Goal: Task Accomplishment & Management: Use online tool/utility

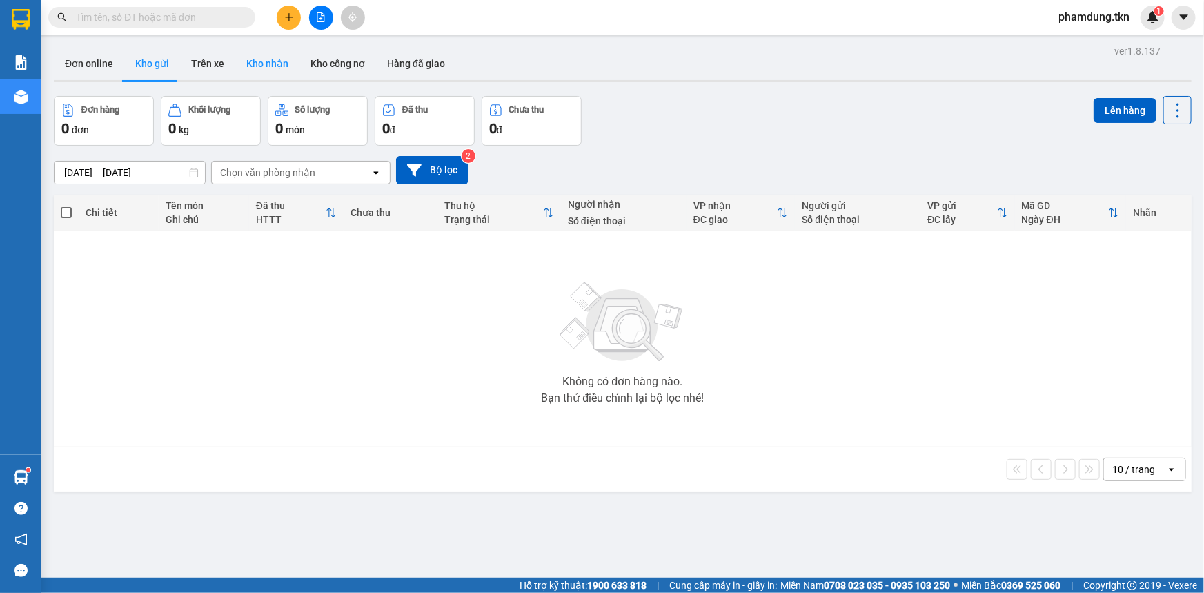
click at [268, 65] on button "Kho nhận" at bounding box center [267, 63] width 64 height 33
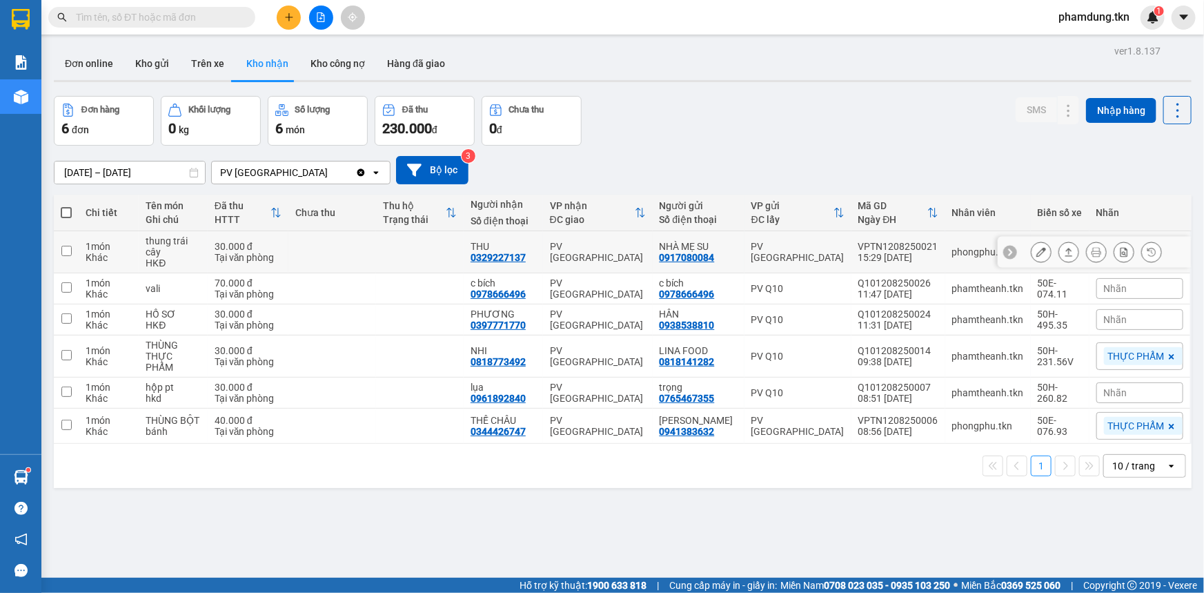
click at [68, 248] on input "checkbox" at bounding box center [66, 251] width 10 height 10
checkbox input "true"
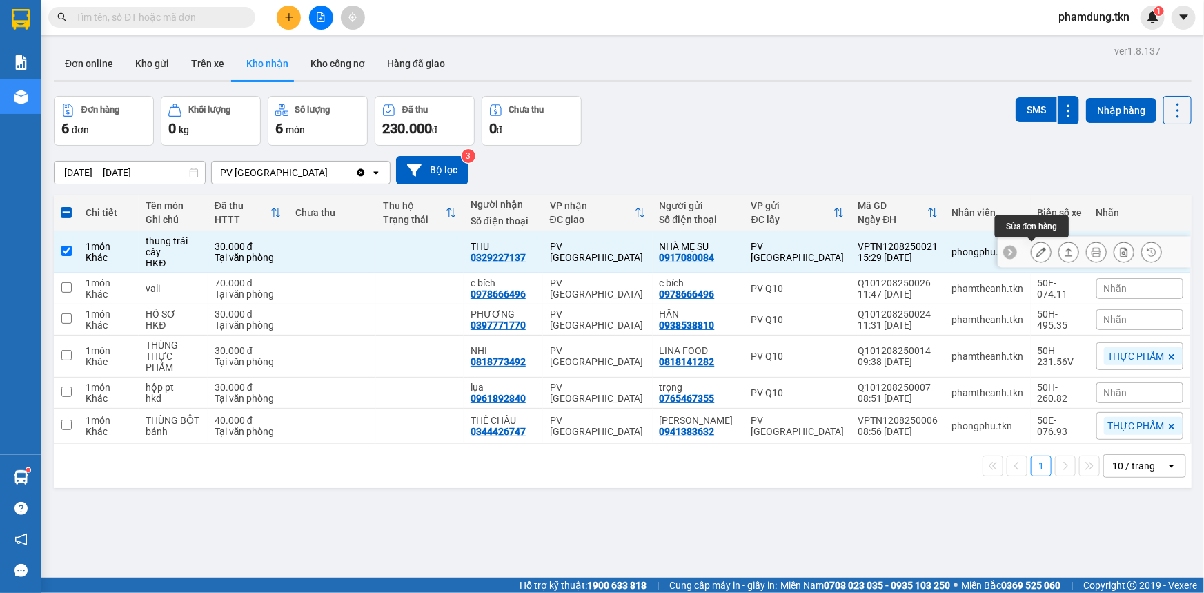
click at [1059, 252] on button at bounding box center [1068, 252] width 19 height 24
click at [1036, 252] on icon at bounding box center [1041, 252] width 10 height 10
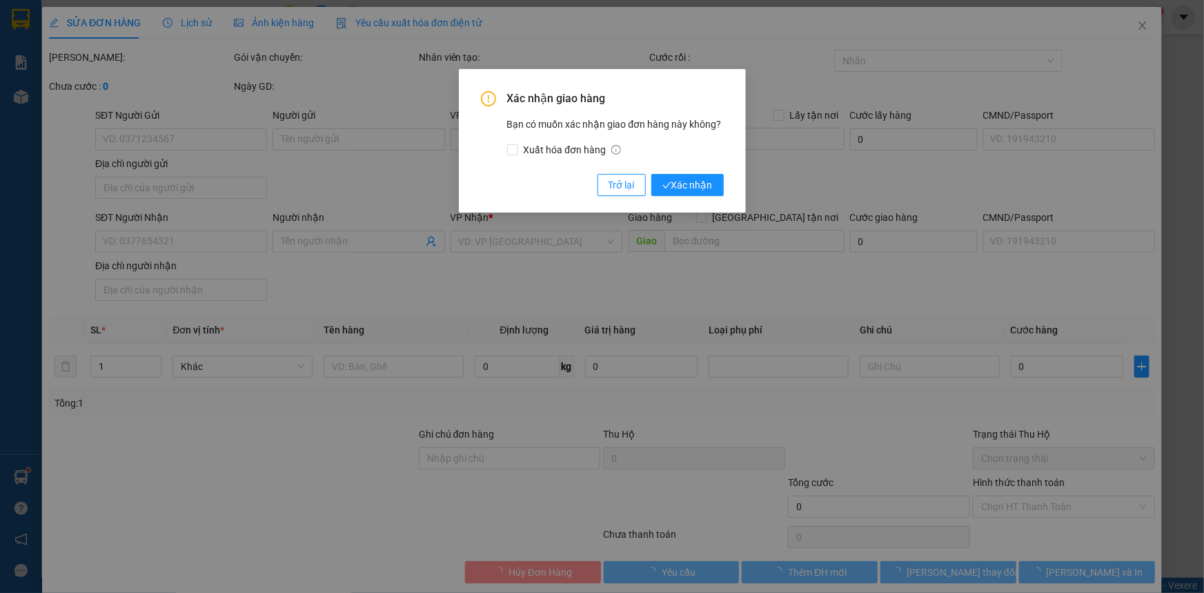
type input "0917080084"
type input "NHÀ MẸ SU"
type input "0329227137"
type input "THU"
type input "30.000"
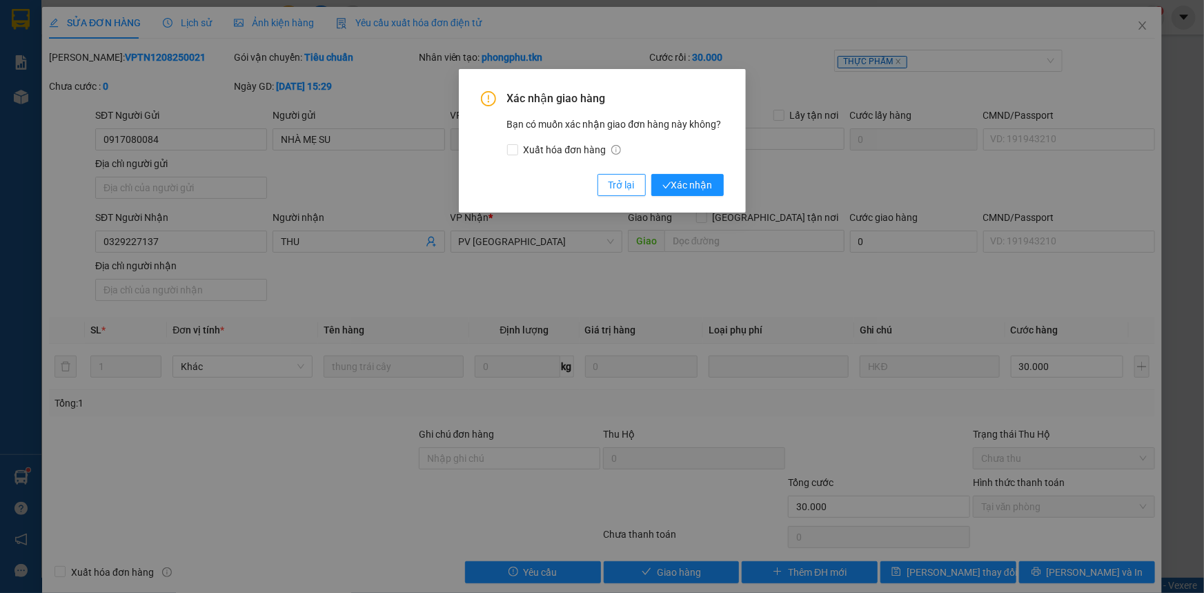
click at [821, 81] on div "Xác nhận giao hàng Bạn có muốn xác nhận giao đơn hàng này không? Xuất hóa đơn h…" at bounding box center [602, 296] width 1204 height 593
click at [713, 186] on button "Xác nhận" at bounding box center [687, 185] width 72 height 22
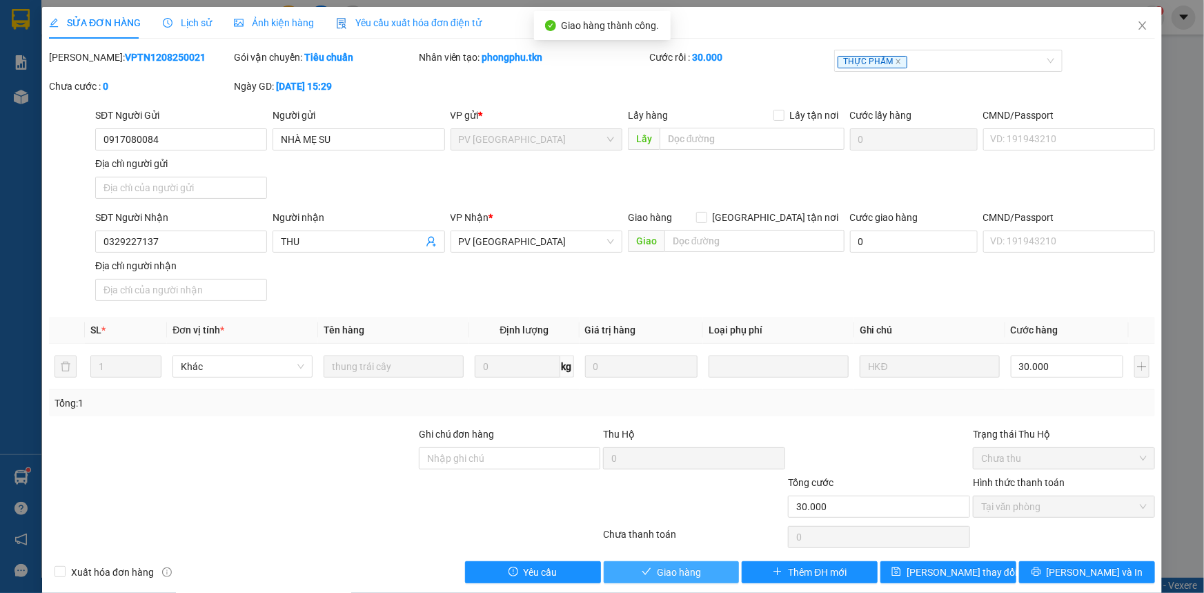
click at [675, 573] on span "Giao hàng" at bounding box center [679, 571] width 44 height 15
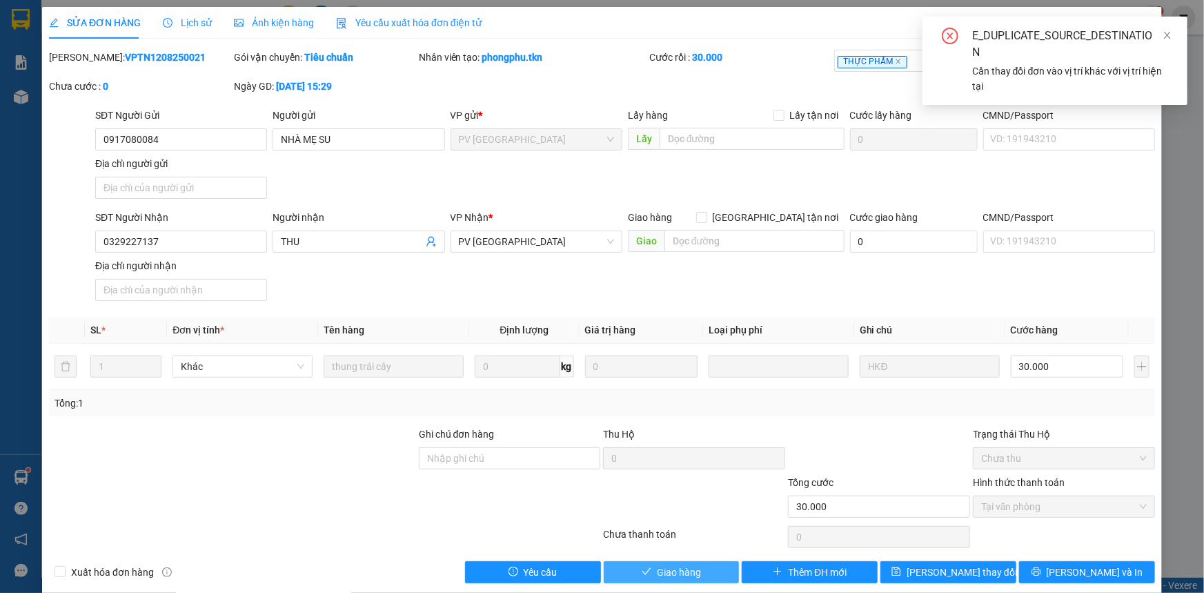
click at [675, 573] on span "Giao hàng" at bounding box center [679, 571] width 44 height 15
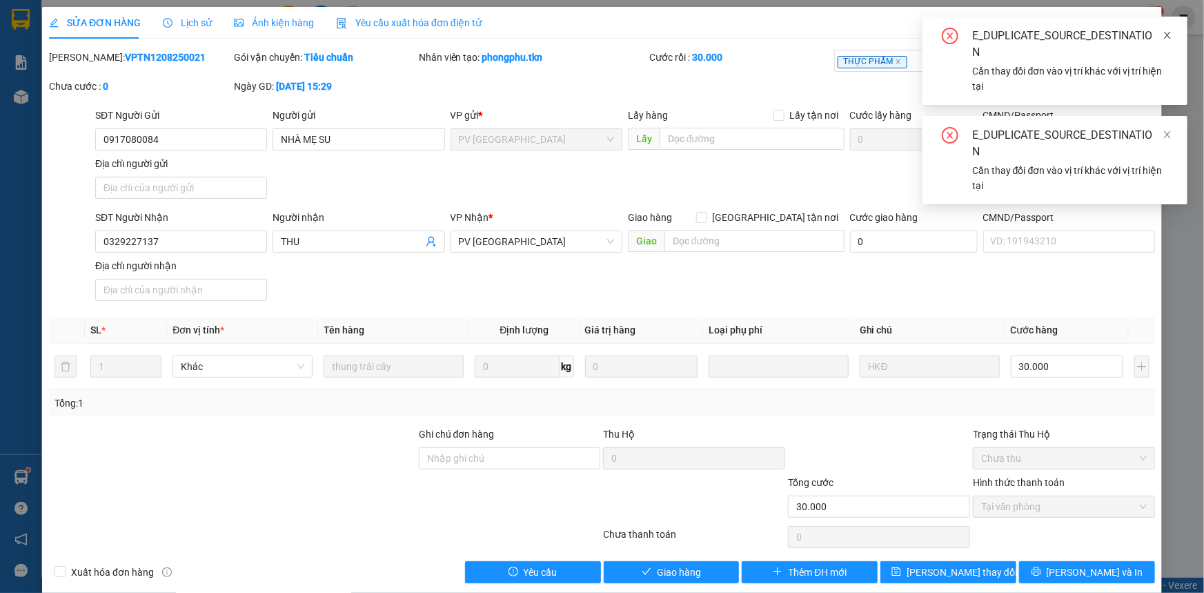
click at [1164, 30] on icon "close" at bounding box center [1167, 35] width 10 height 10
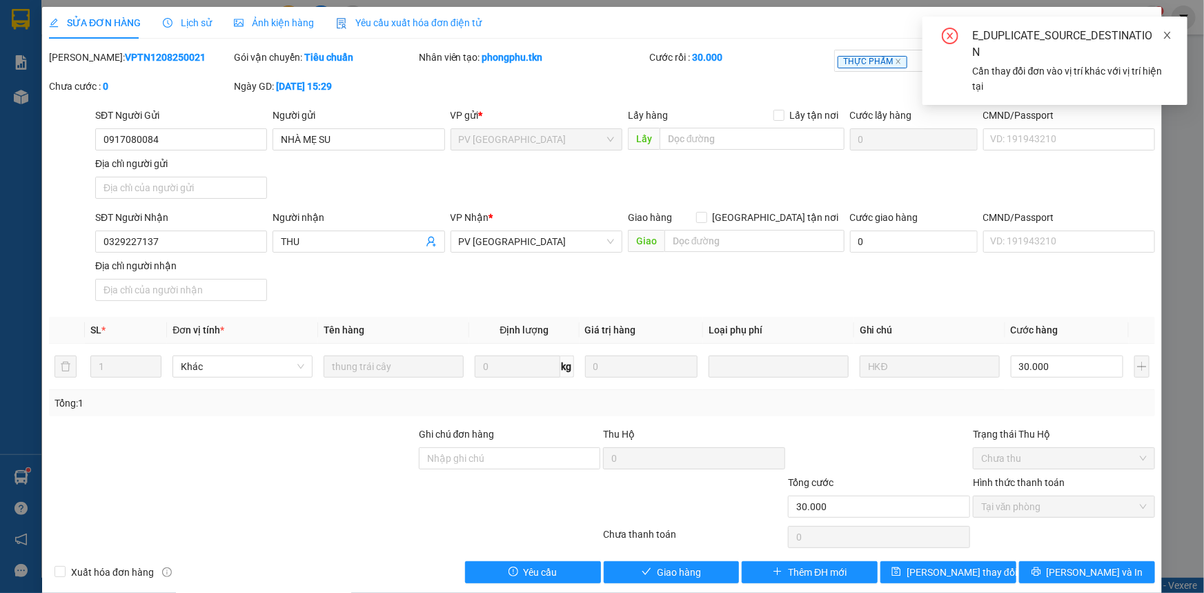
click at [1167, 39] on icon "close" at bounding box center [1167, 35] width 10 height 10
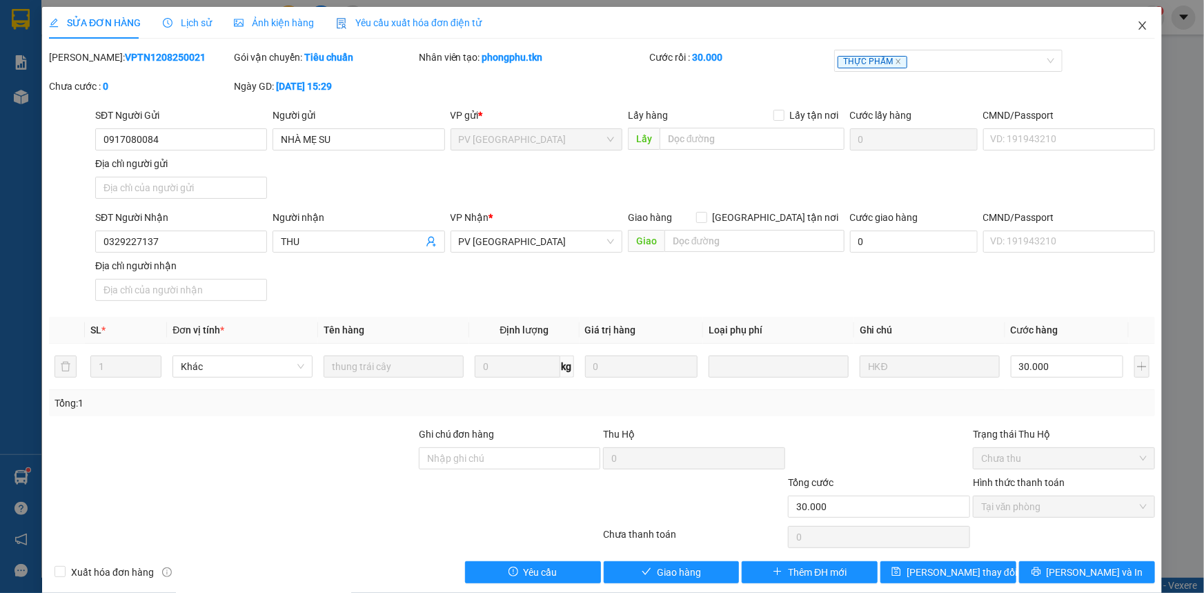
click at [1137, 28] on icon "close" at bounding box center [1142, 25] width 11 height 11
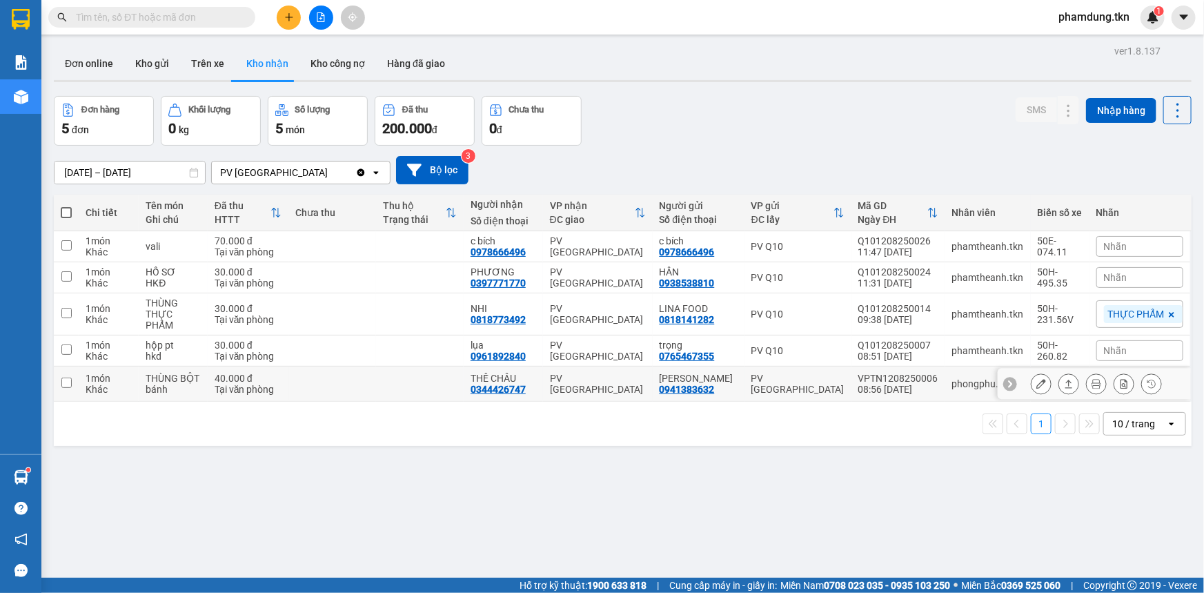
click at [68, 377] on input "checkbox" at bounding box center [66, 382] width 10 height 10
checkbox input "true"
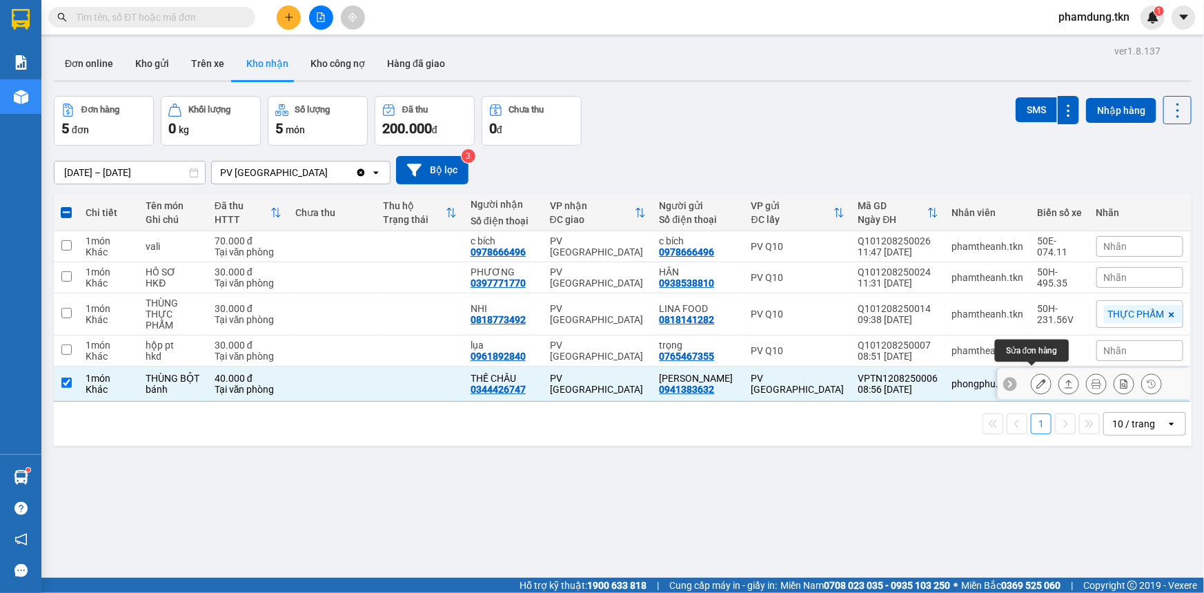
click at [1036, 379] on icon at bounding box center [1041, 384] width 10 height 10
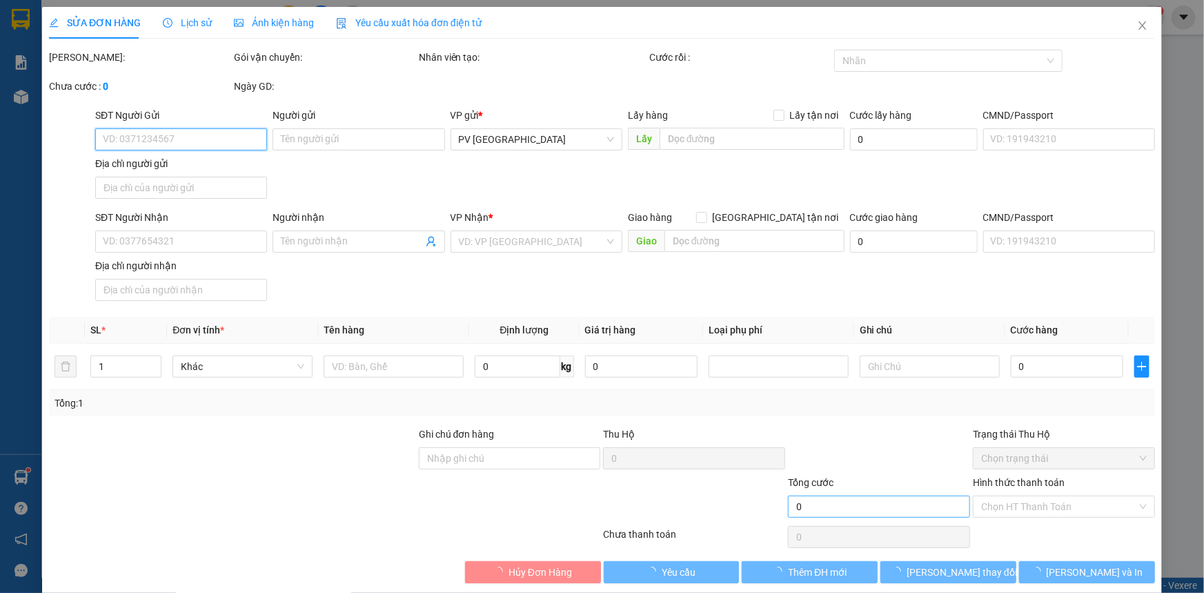
type input "0941383632"
type input "[PERSON_NAME]"
type input "0344426747"
type input "THẾ CHÂU"
type input "40.000"
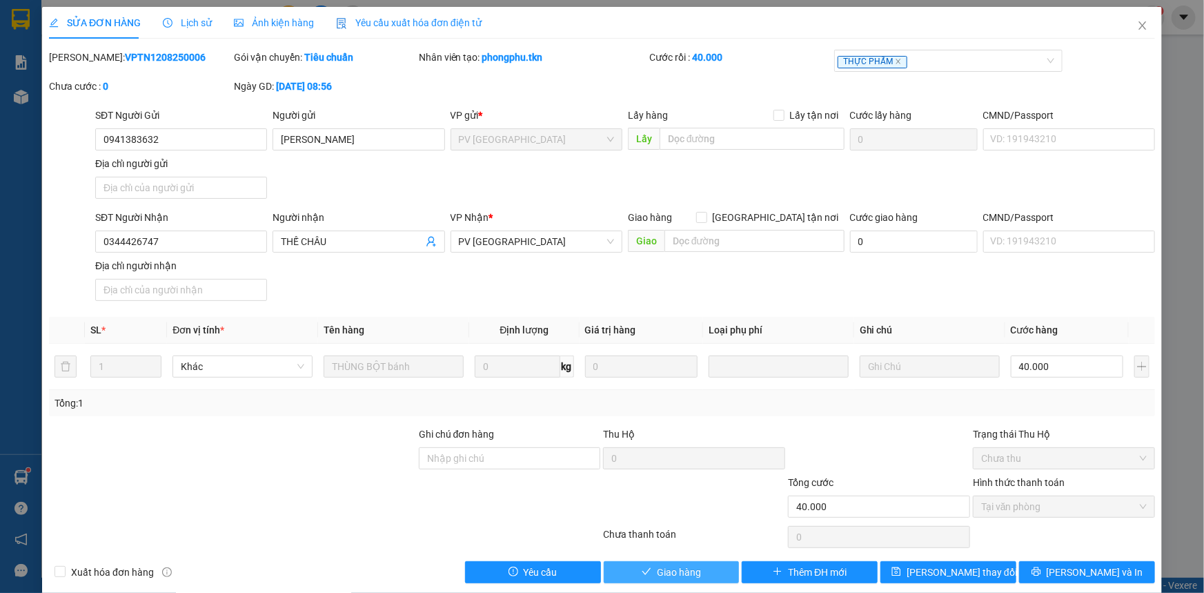
click at [698, 562] on button "Giao hàng" at bounding box center [672, 572] width 136 height 22
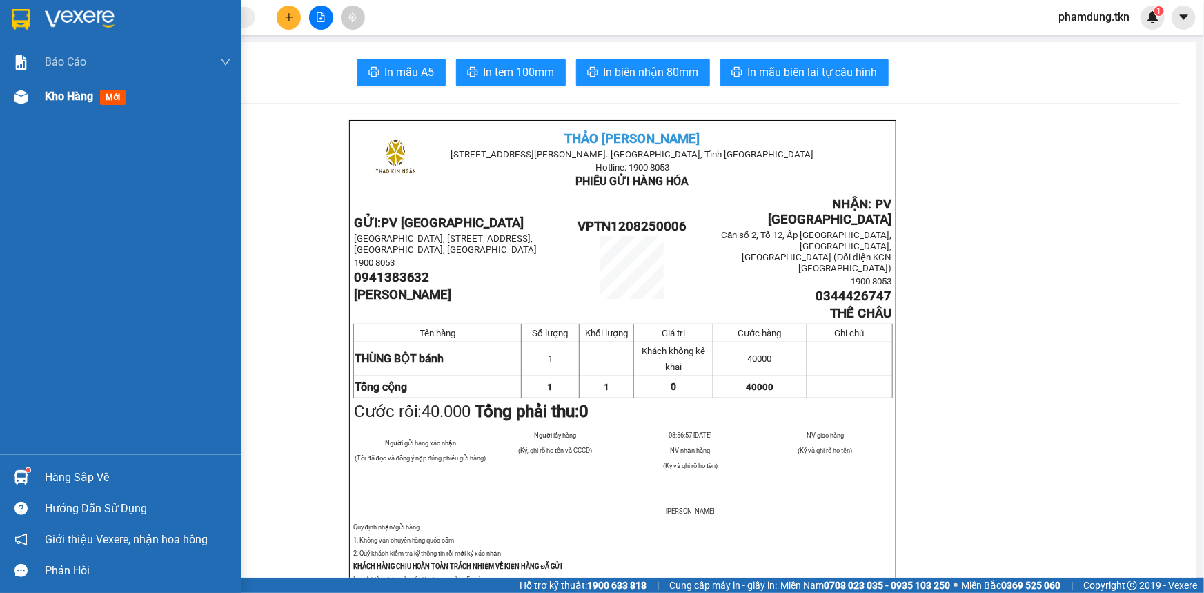
click at [70, 95] on span "Kho hàng" at bounding box center [69, 96] width 48 height 13
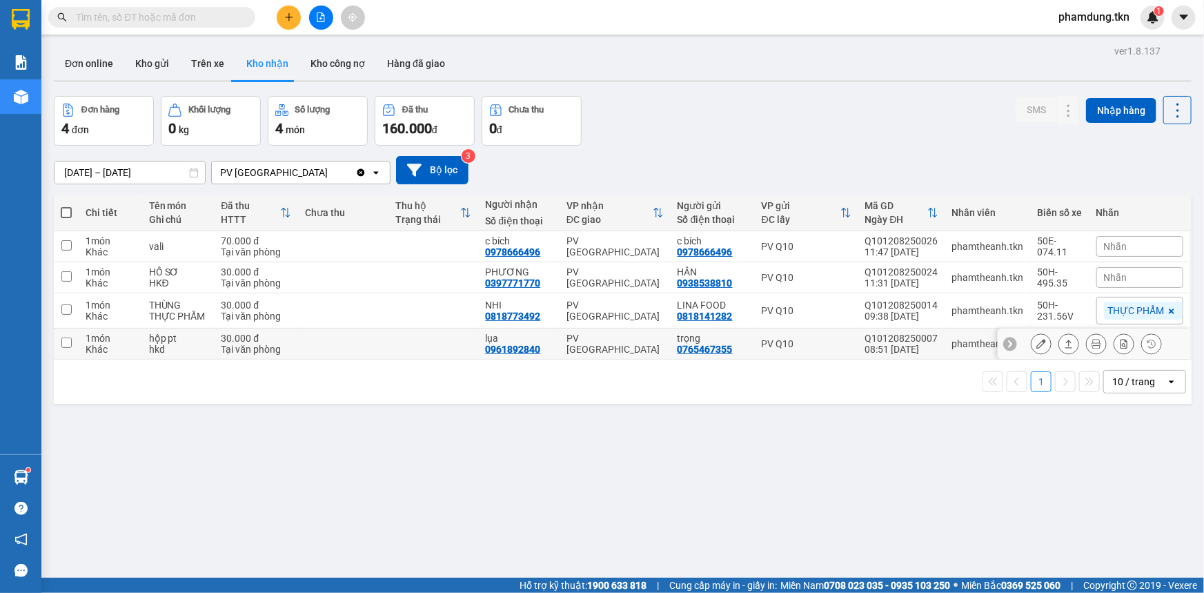
click at [66, 339] on input "checkbox" at bounding box center [66, 342] width 10 height 10
checkbox input "true"
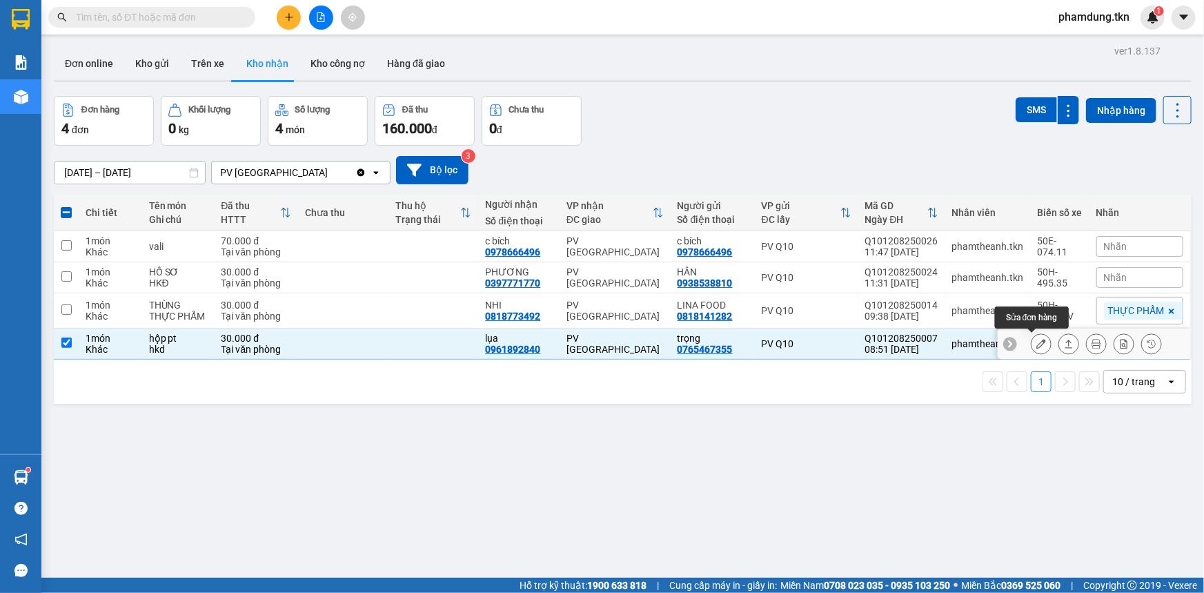
click at [1037, 344] on button at bounding box center [1040, 344] width 19 height 24
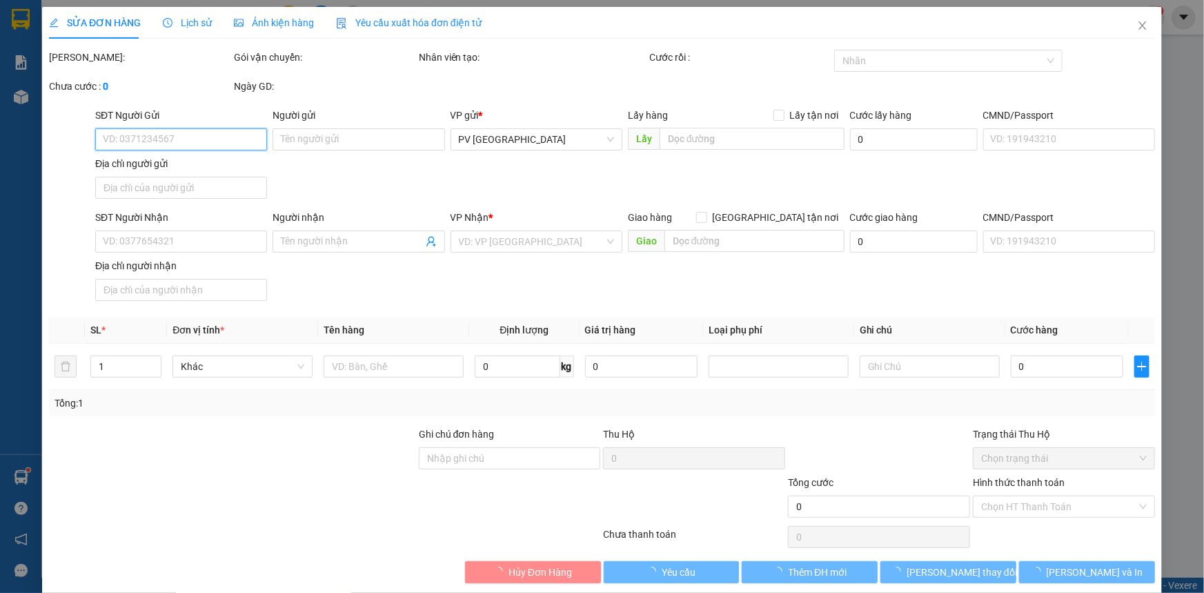
type input "0765467355"
type input "trọng"
type input "0961892840"
type input "lụa"
type input "30.000"
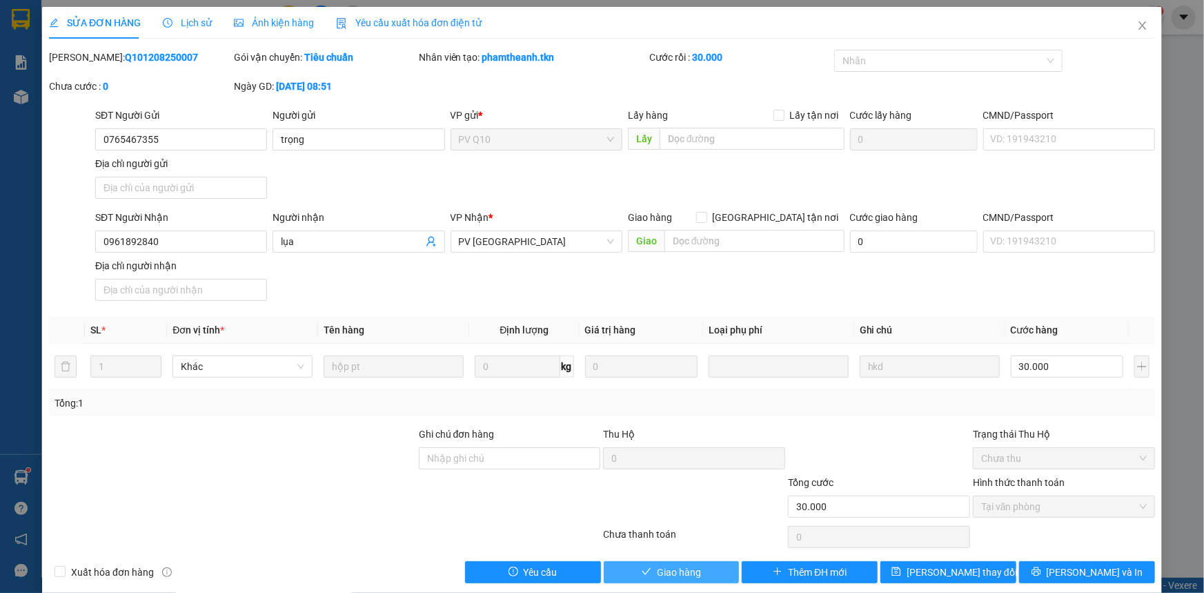
click at [690, 569] on span "Giao hàng" at bounding box center [679, 571] width 44 height 15
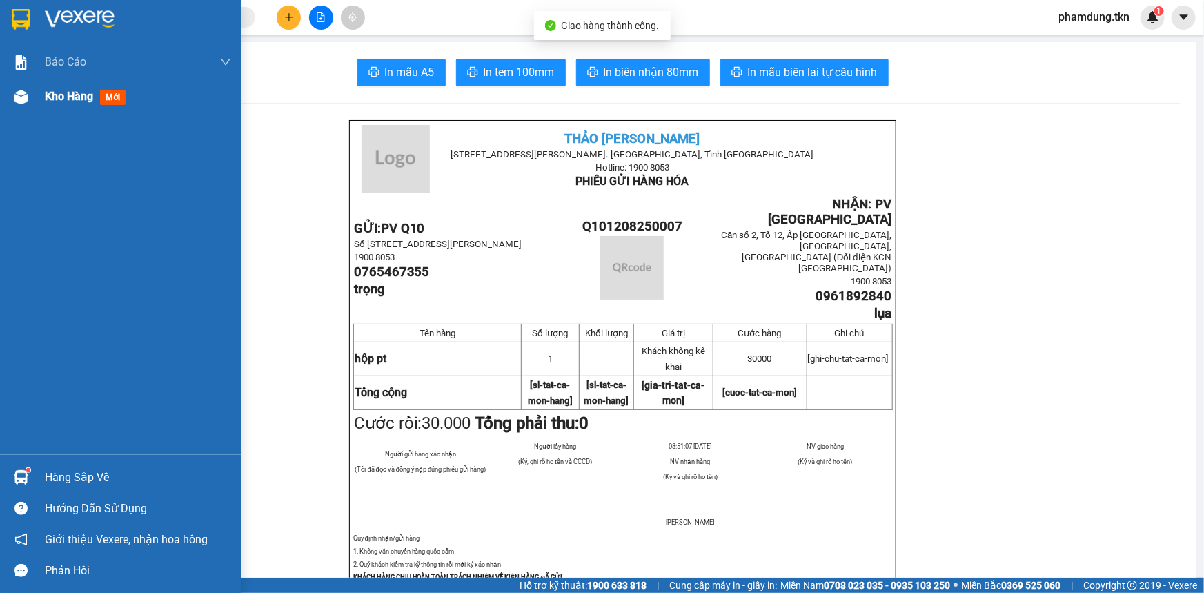
click at [52, 97] on span "Kho hàng" at bounding box center [69, 96] width 48 height 13
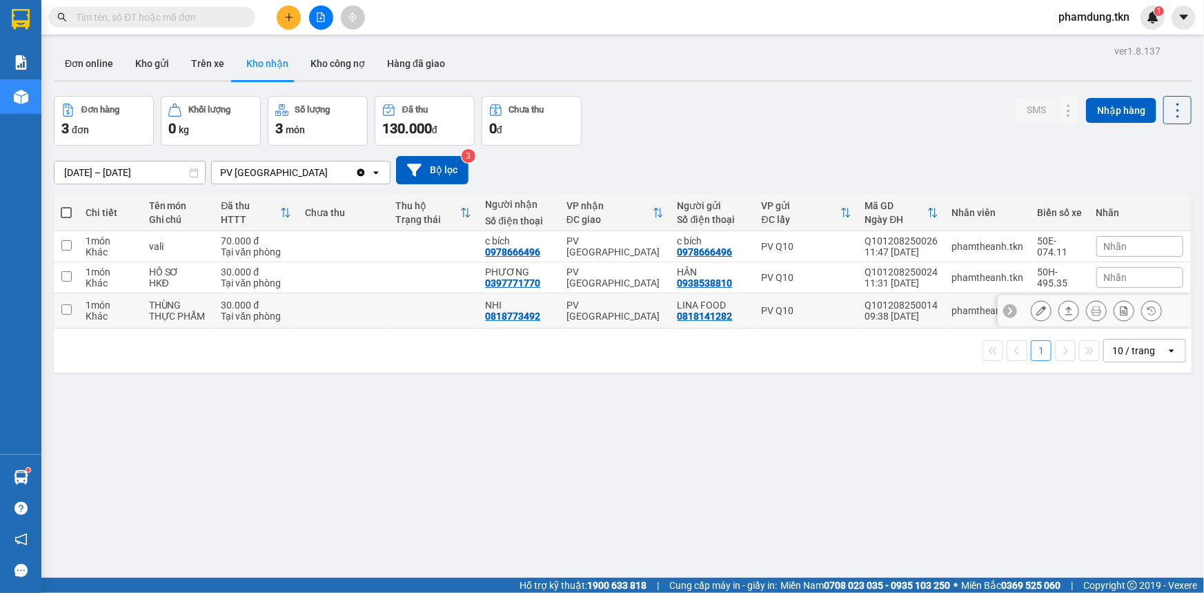
click at [65, 304] on input "checkbox" at bounding box center [66, 309] width 10 height 10
checkbox input "true"
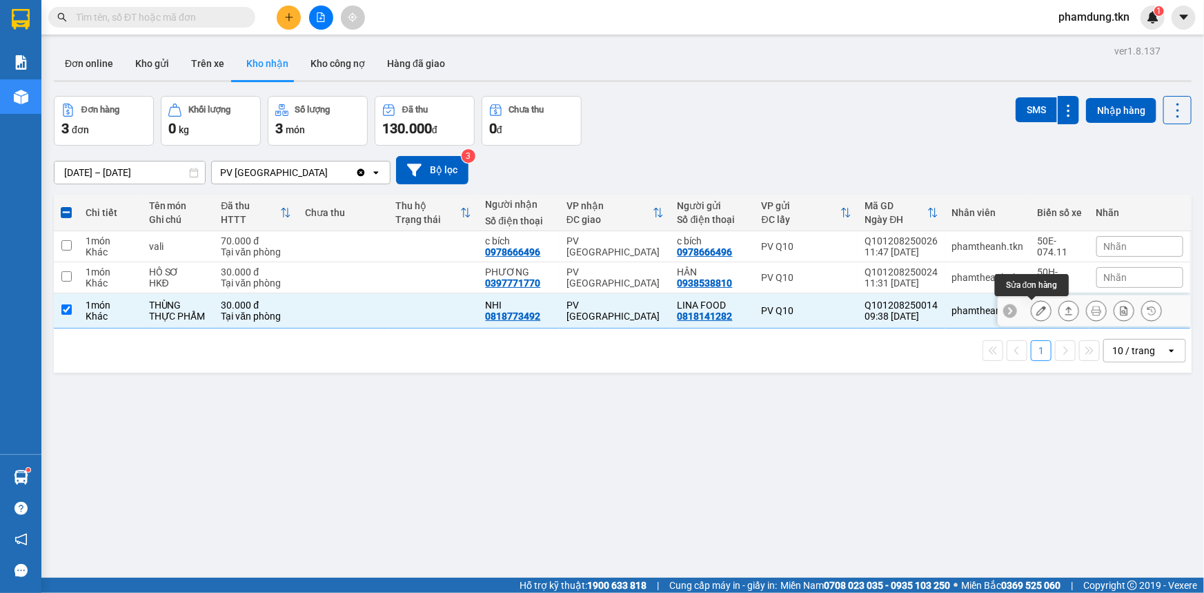
click at [1035, 304] on button at bounding box center [1040, 311] width 19 height 24
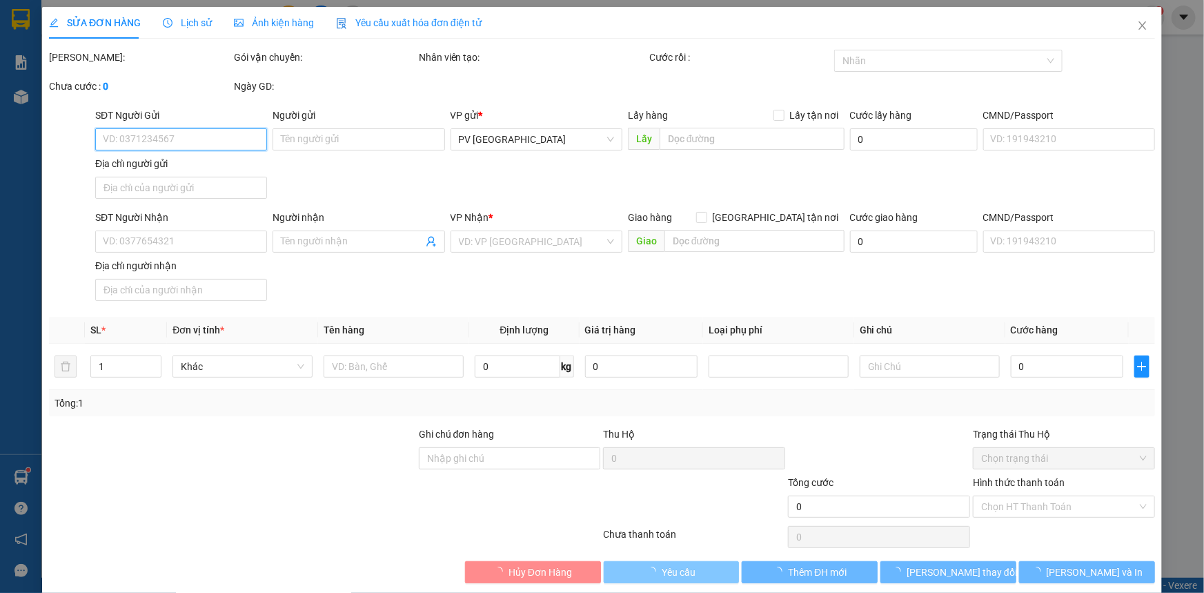
type input "0818141282"
type input "LINA FOOD"
type input "0818773492"
type input "NHI"
type input "30.000"
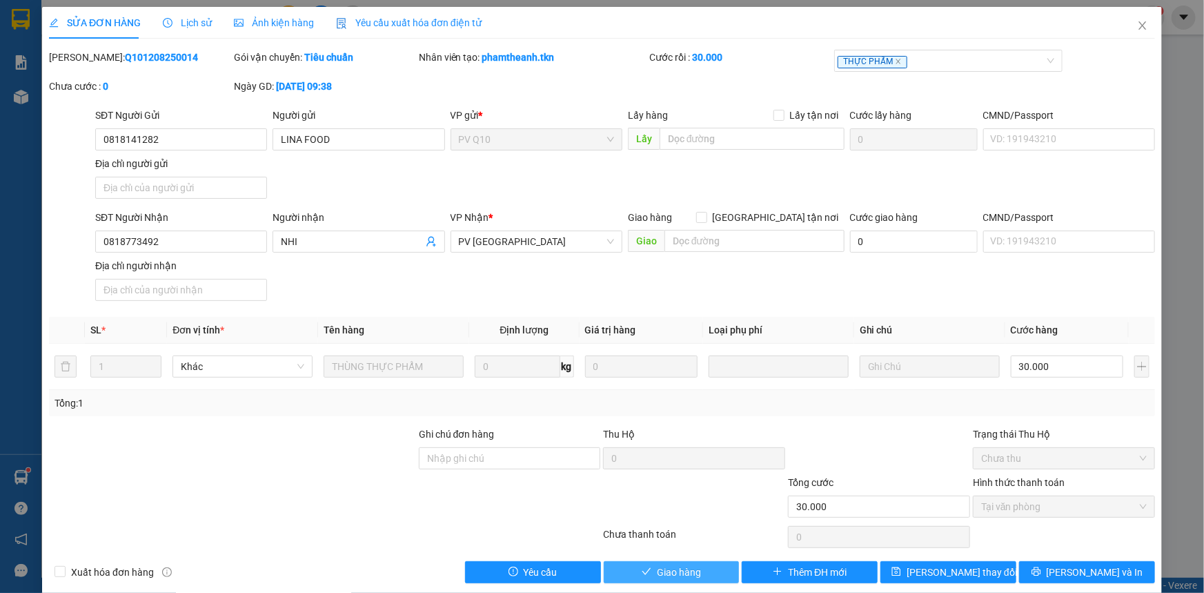
click at [665, 573] on span "Giao hàng" at bounding box center [679, 571] width 44 height 15
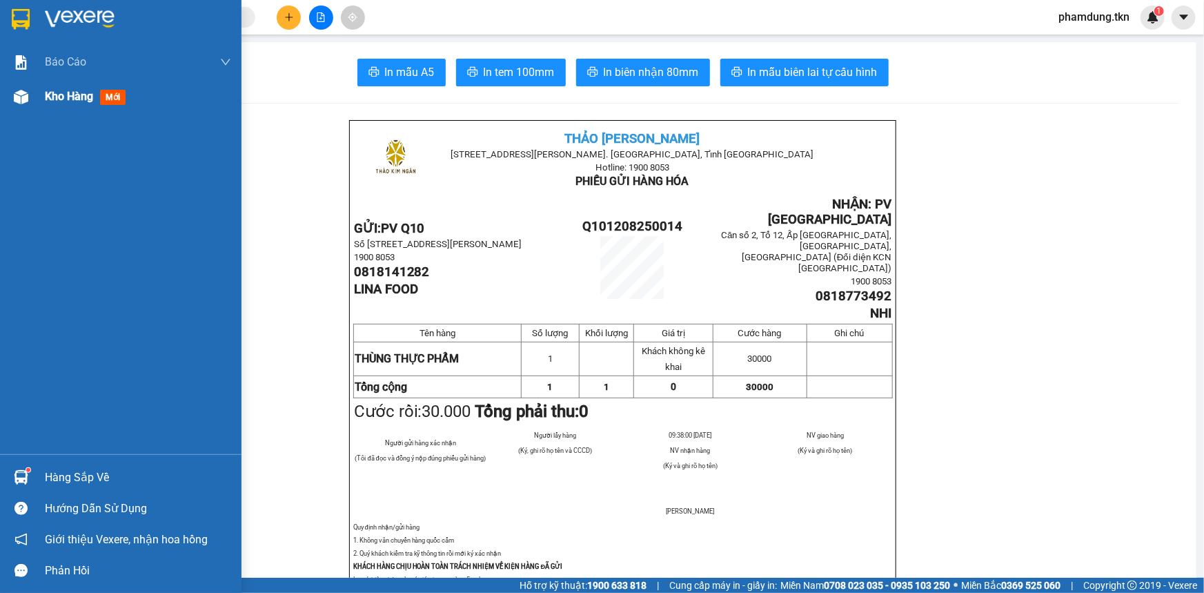
click at [58, 91] on span "Kho hàng" at bounding box center [69, 96] width 48 height 13
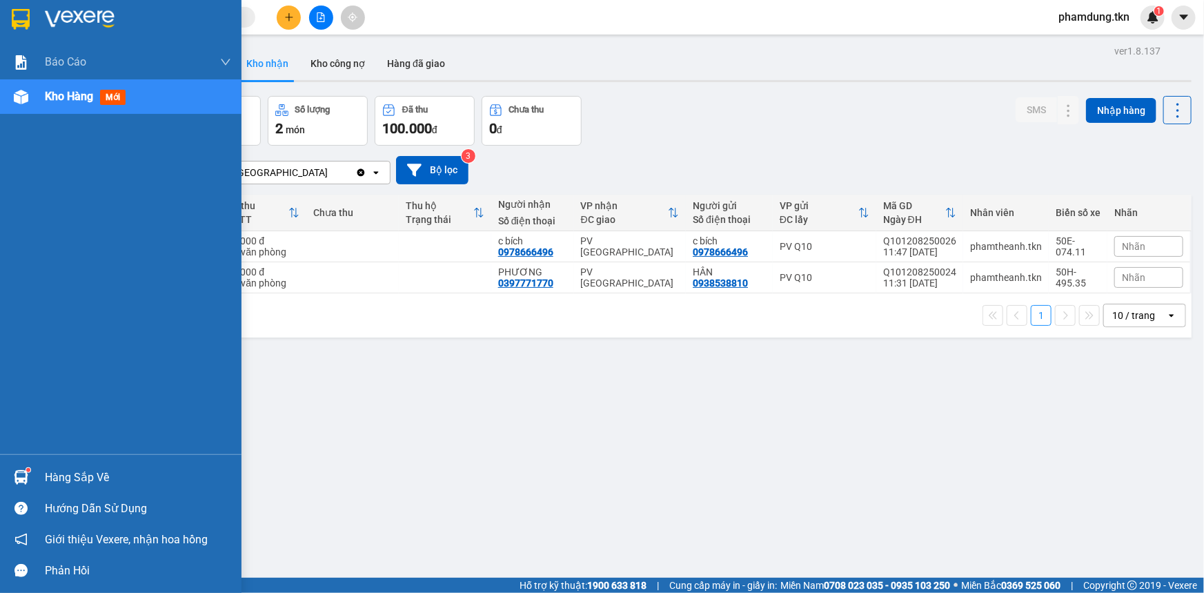
click at [69, 479] on div "Hàng sắp về" at bounding box center [138, 477] width 186 height 21
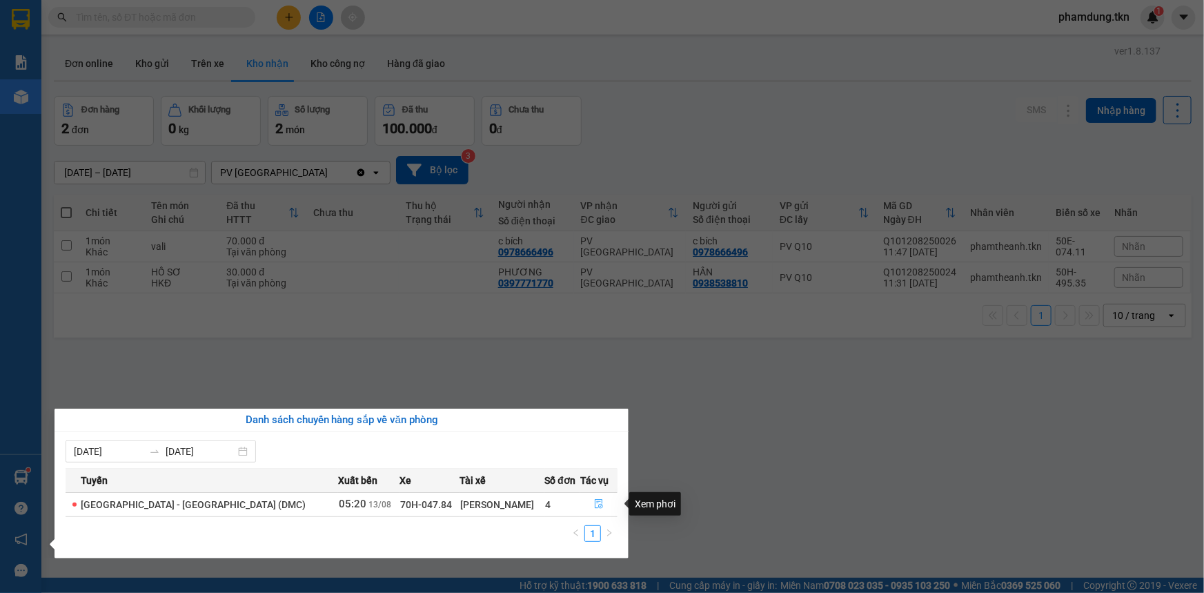
click at [594, 499] on icon "file-done" at bounding box center [599, 504] width 10 height 10
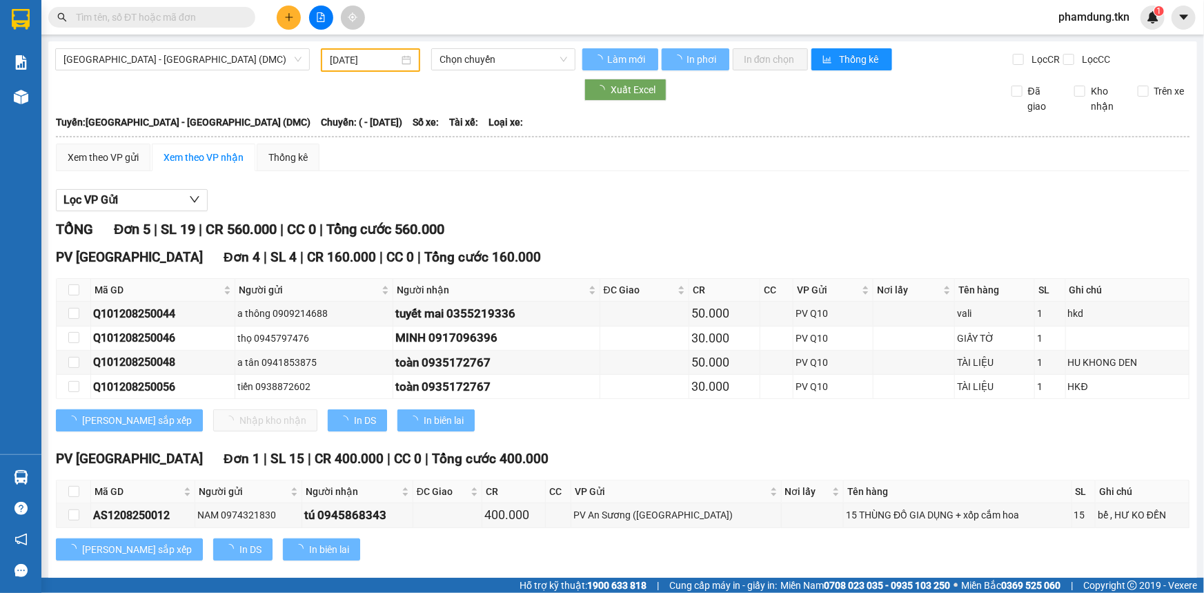
type input "[DATE]"
